Goal: Information Seeking & Learning: Learn about a topic

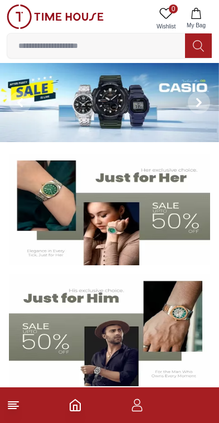
click at [194, 116] on button at bounding box center [199, 102] width 40 height 79
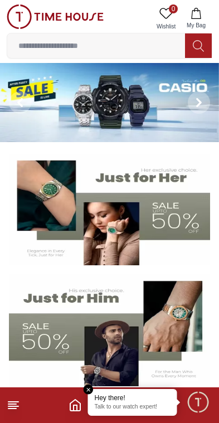
click at [107, 104] on img at bounding box center [109, 102] width 219 height 79
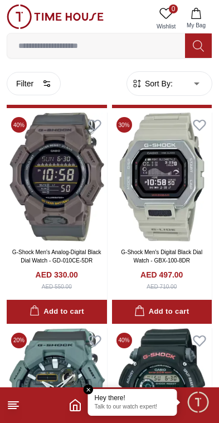
scroll to position [1831, 0]
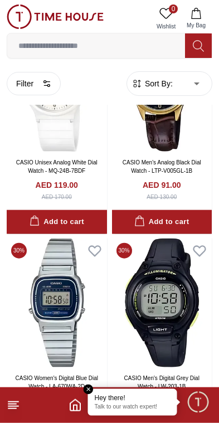
scroll to position [4074, 0]
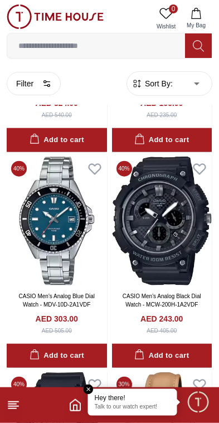
scroll to position [11479, 0]
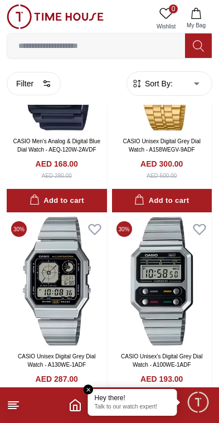
scroll to position [14649, 0]
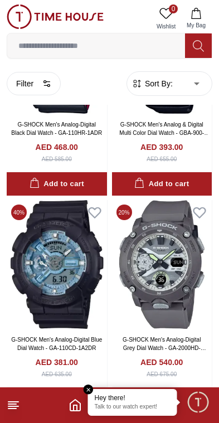
scroll to position [16821, 0]
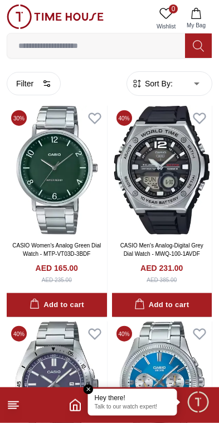
scroll to position [18425, 0]
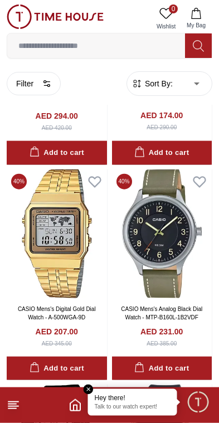
scroll to position [22882, 0]
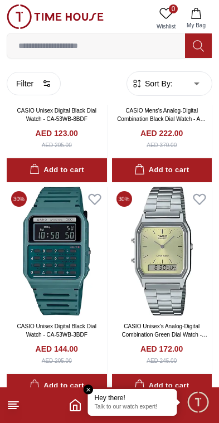
scroll to position [23941, 0]
